Goal: Task Accomplishment & Management: Manage account settings

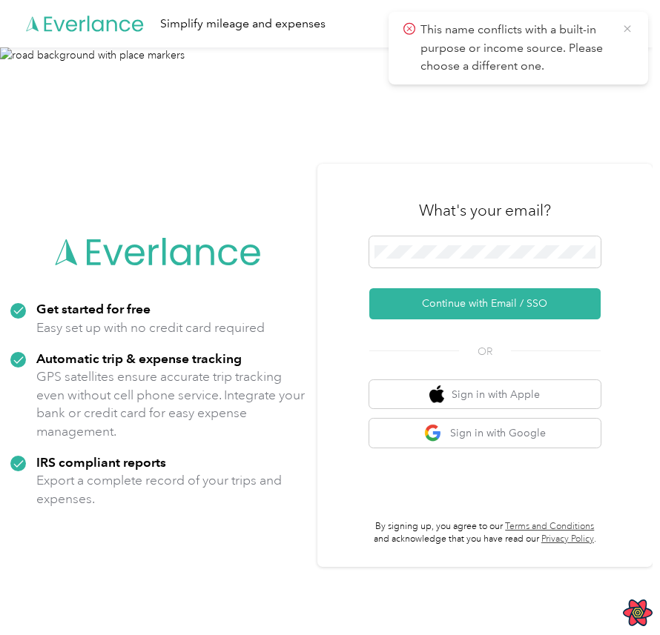
click at [631, 27] on icon at bounding box center [627, 28] width 12 height 13
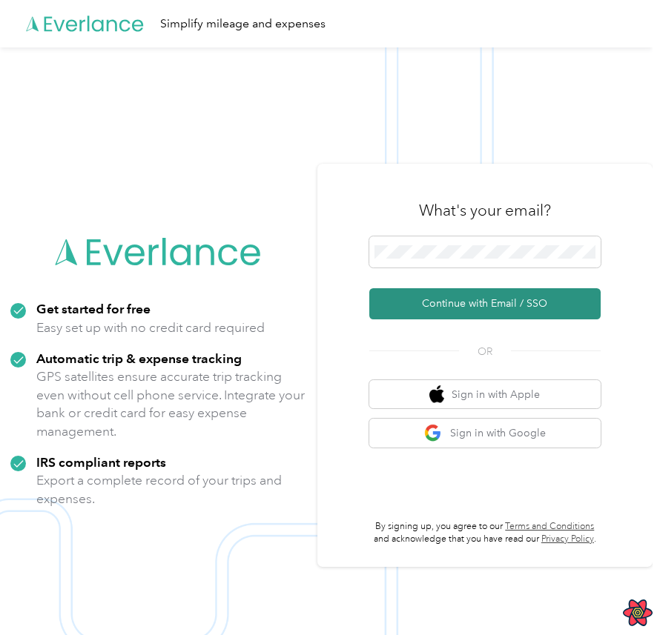
click at [486, 301] on button "Continue with Email / SSO" at bounding box center [484, 303] width 231 height 31
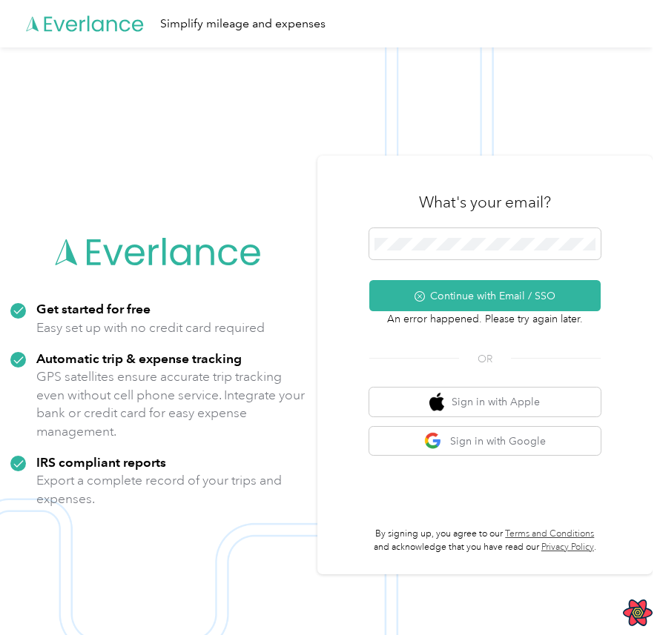
click at [505, 279] on form "Continue with Email / SSO" at bounding box center [484, 269] width 231 height 83
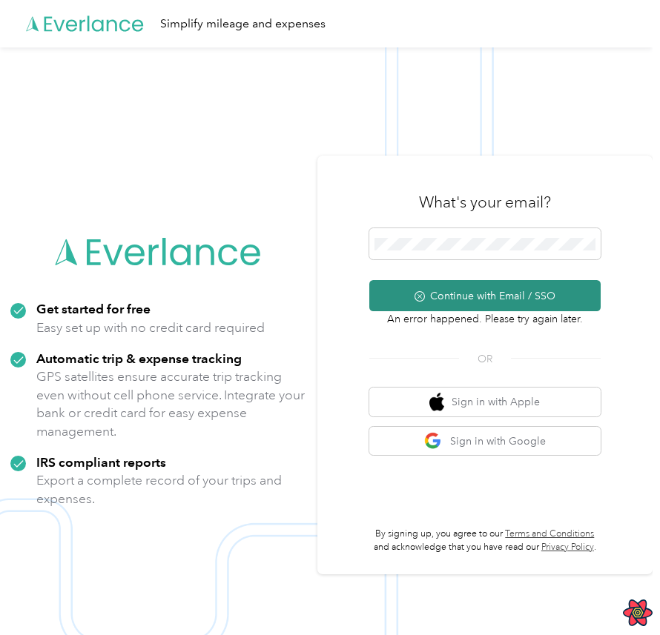
click at [508, 292] on button "Continue with Email / SSO" at bounding box center [484, 295] width 231 height 31
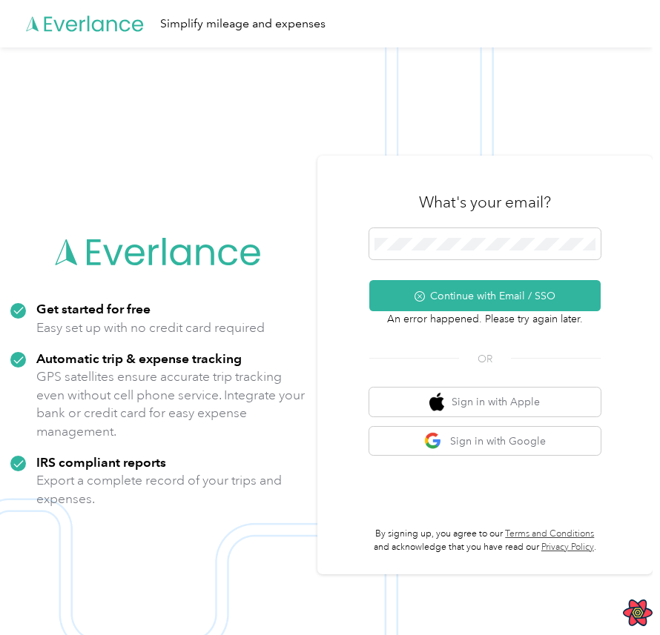
click at [501, 131] on img at bounding box center [326, 364] width 652 height 635
click at [491, 311] on p "An error happened. Please try again later." at bounding box center [484, 319] width 231 height 16
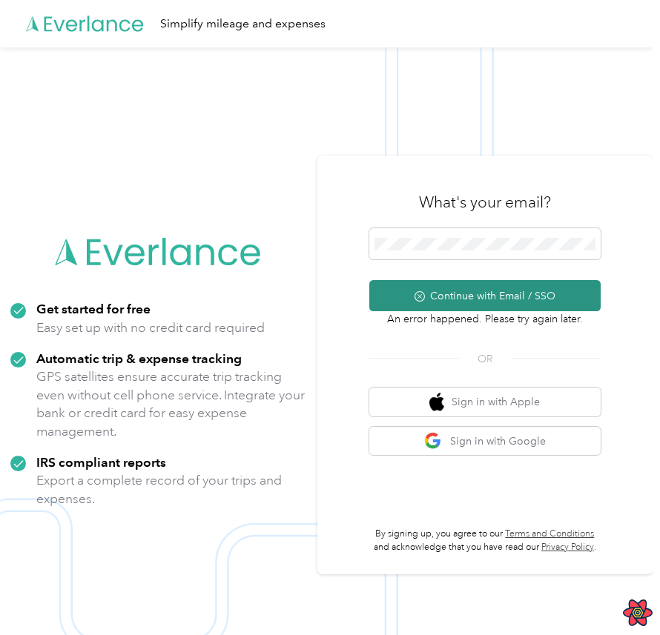
click at [501, 303] on button "Continue with Email / SSO" at bounding box center [484, 295] width 231 height 31
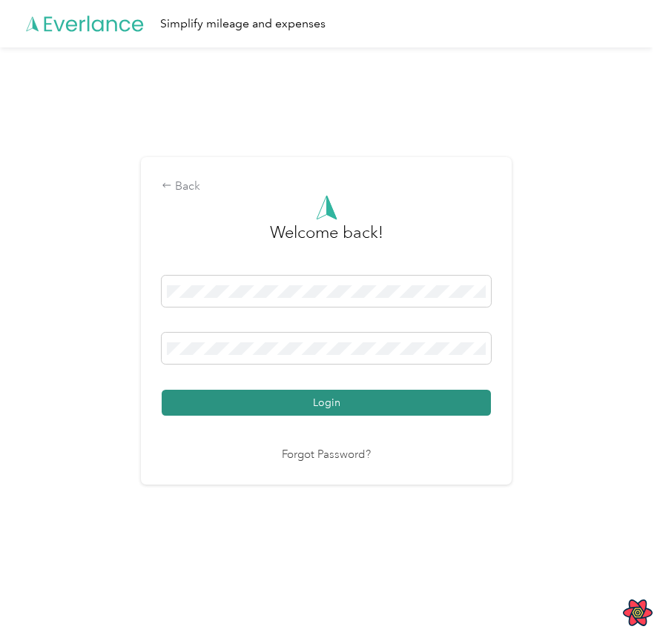
click at [339, 402] on button "Login" at bounding box center [326, 403] width 329 height 26
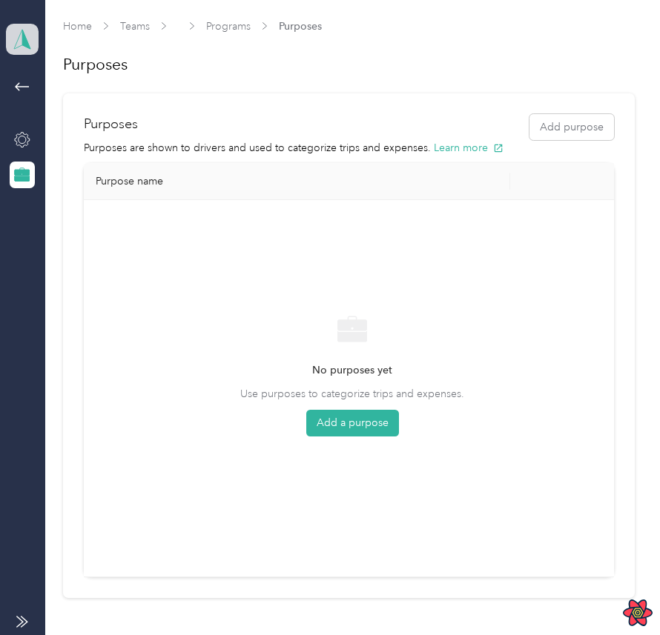
click at [19, 47] on icon at bounding box center [22, 39] width 22 height 21
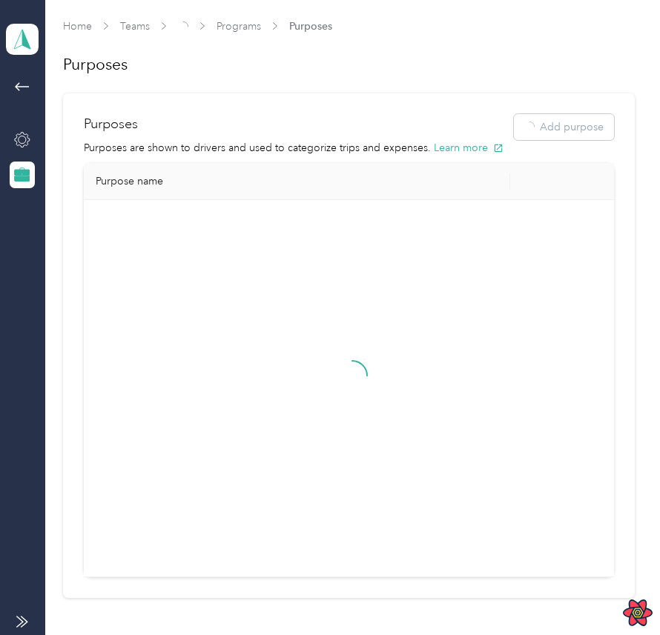
click at [77, 195] on div "Log out" at bounding box center [203, 189] width 375 height 26
